Goal: Check status: Check status

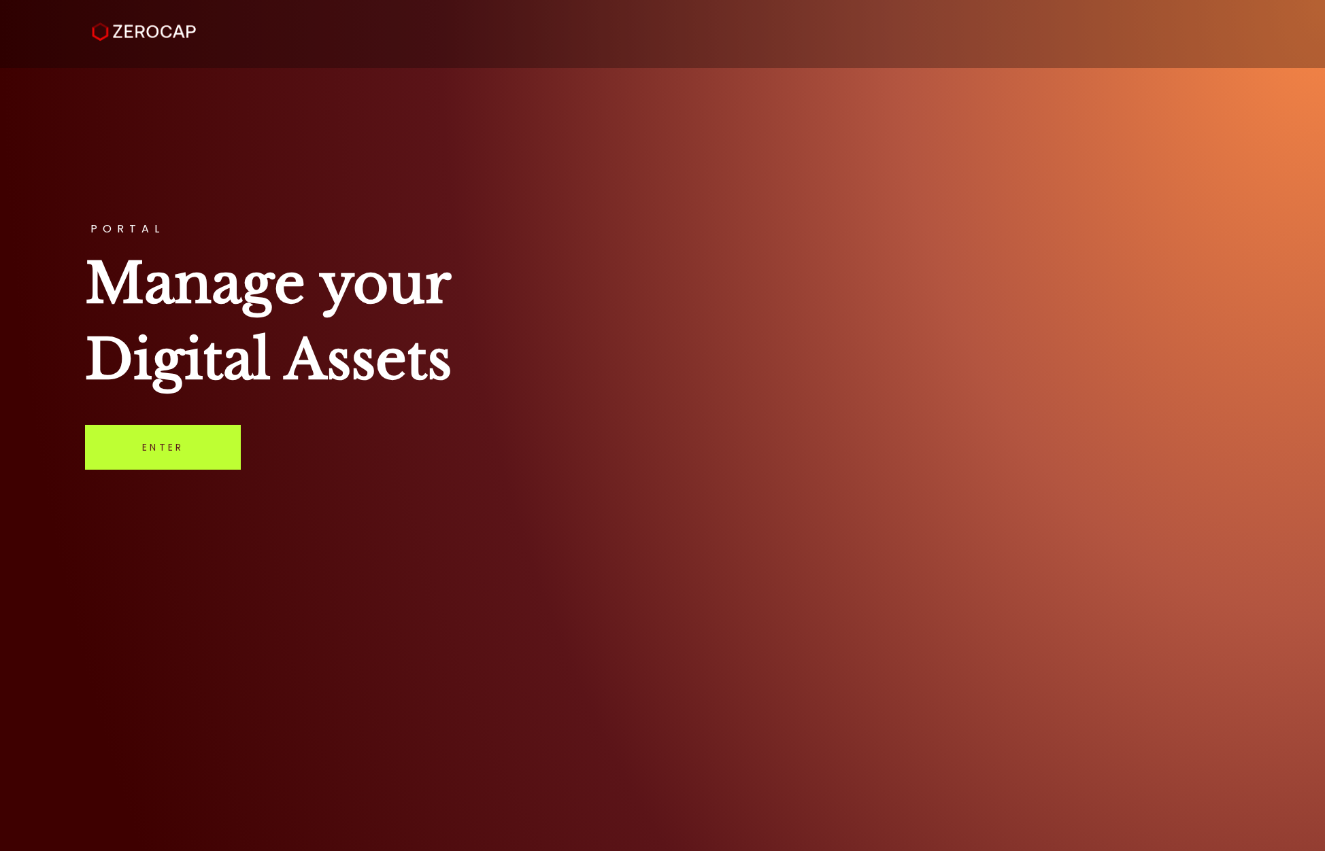
click at [179, 448] on link "Enter" at bounding box center [163, 447] width 156 height 45
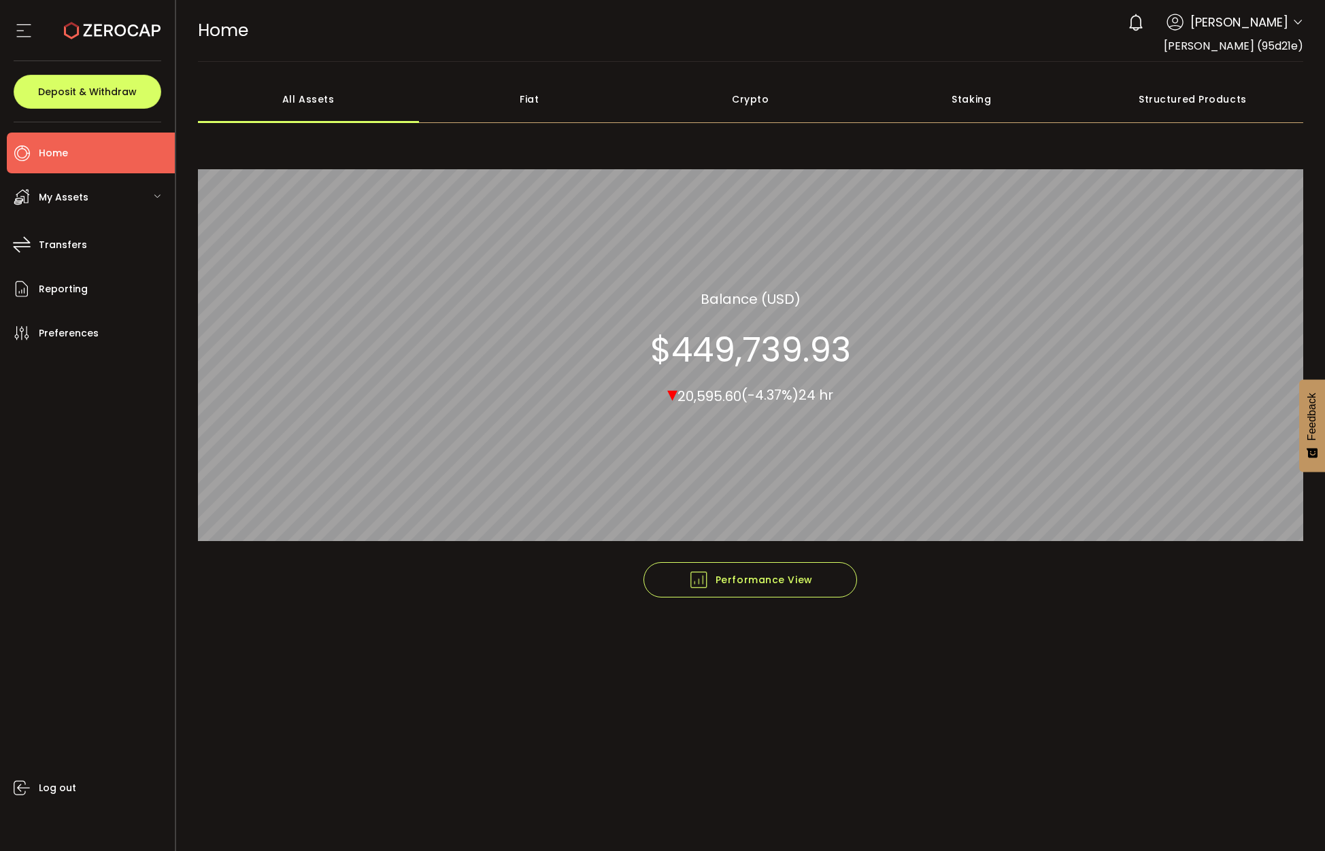
click at [922, 752] on main "**********" at bounding box center [750, 457] width 1149 height 790
click at [91, 201] on div "My Assets" at bounding box center [91, 197] width 168 height 41
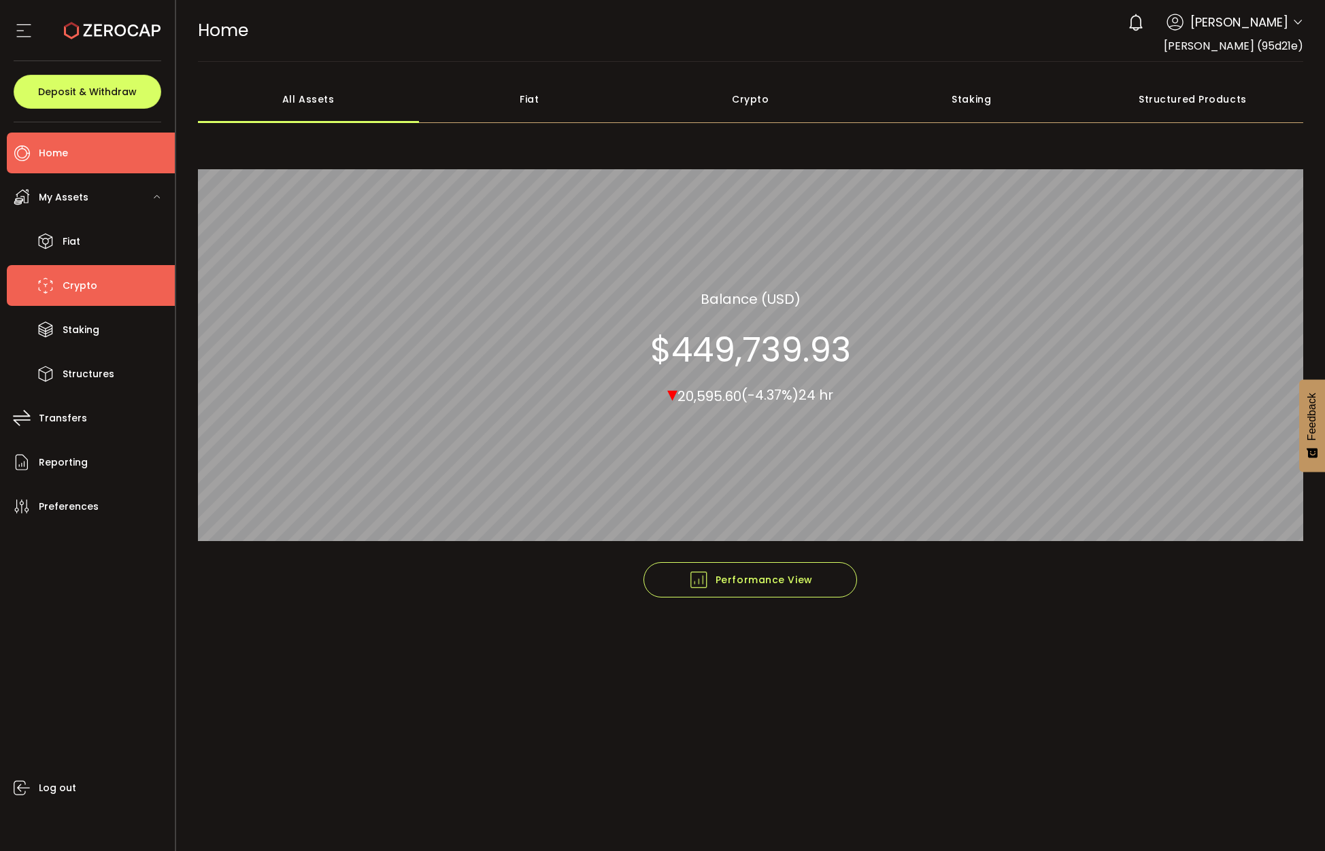
click at [82, 282] on span "Crypto" at bounding box center [80, 286] width 35 height 20
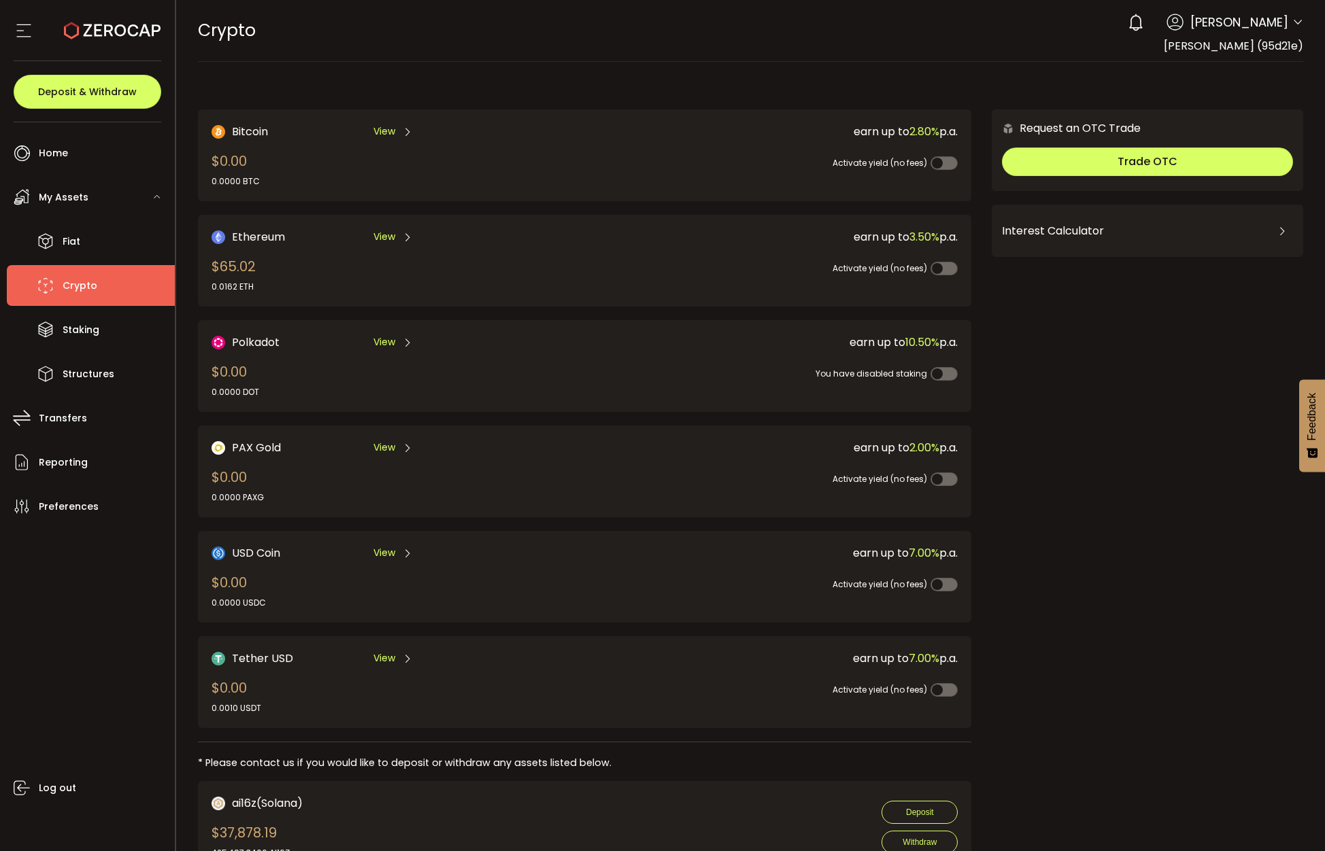
click at [1287, 19] on div "0 Alexi Flanders Account Robby Hamers (95d21e) Alexi Flanders (a30e90) La famil…" at bounding box center [1212, 22] width 182 height 30
click at [1292, 20] on icon at bounding box center [1297, 22] width 11 height 11
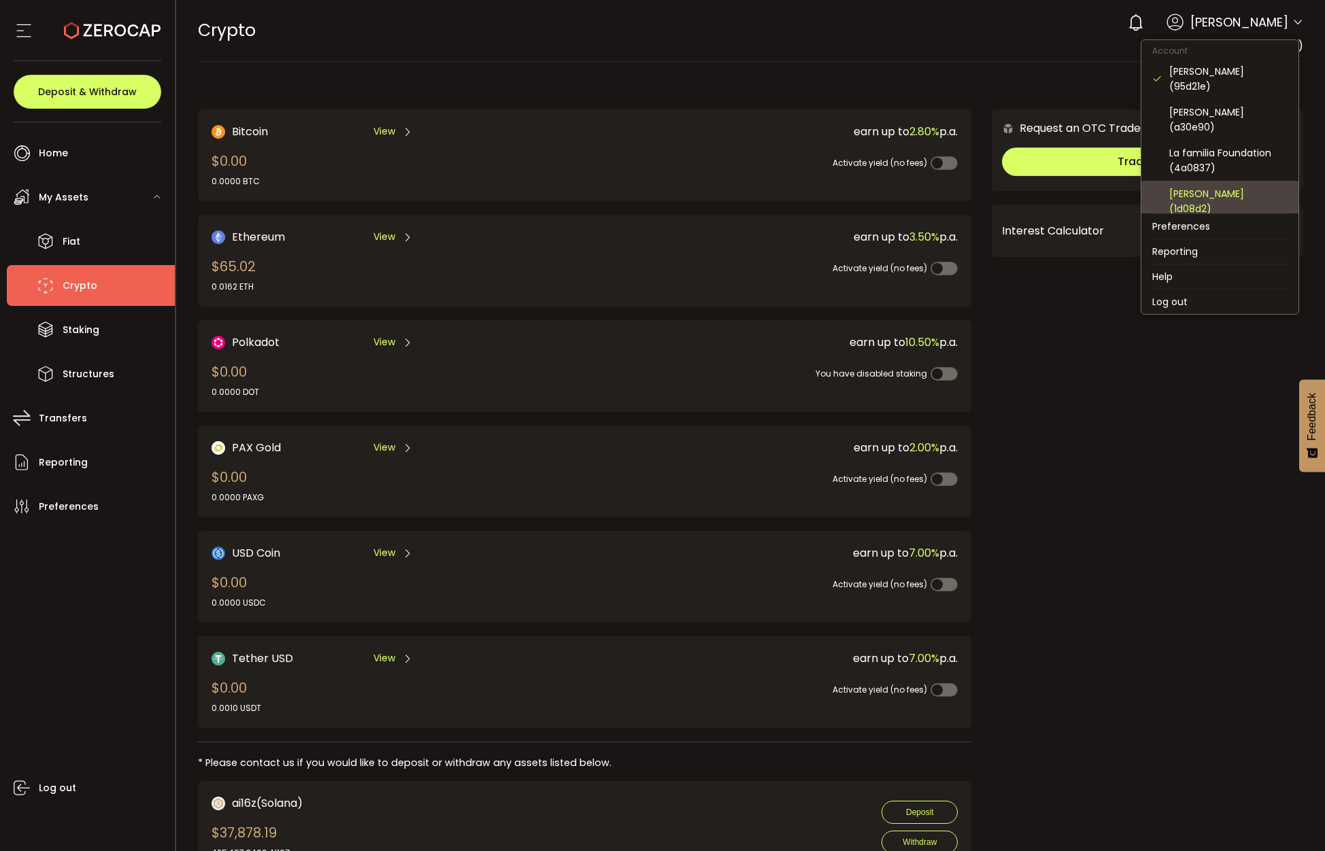
click at [1228, 186] on div "Edward Hollander (1d08d2)" at bounding box center [1228, 201] width 118 height 30
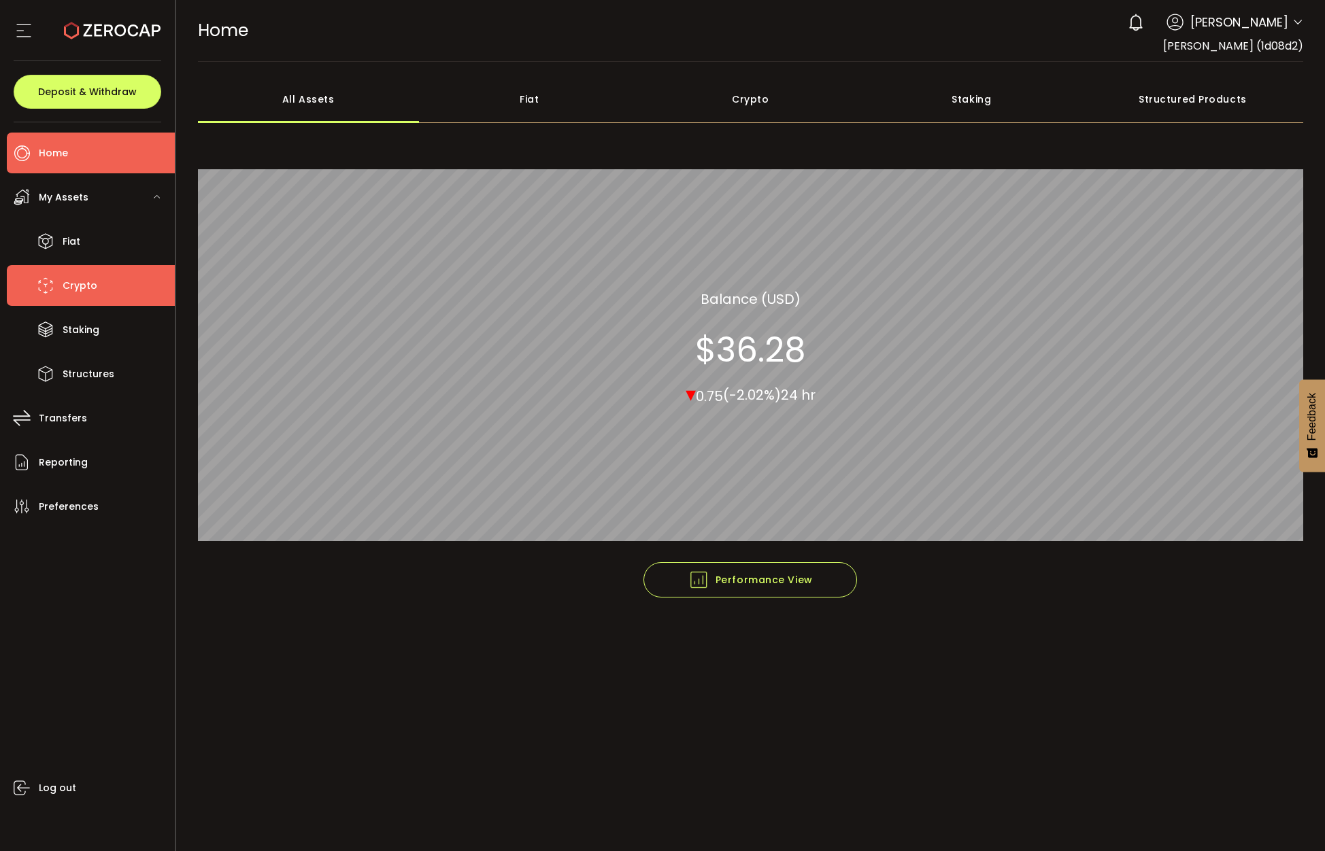
click at [32, 293] on li "Crypto" at bounding box center [91, 285] width 168 height 41
